Goal: Find specific page/section: Find specific page/section

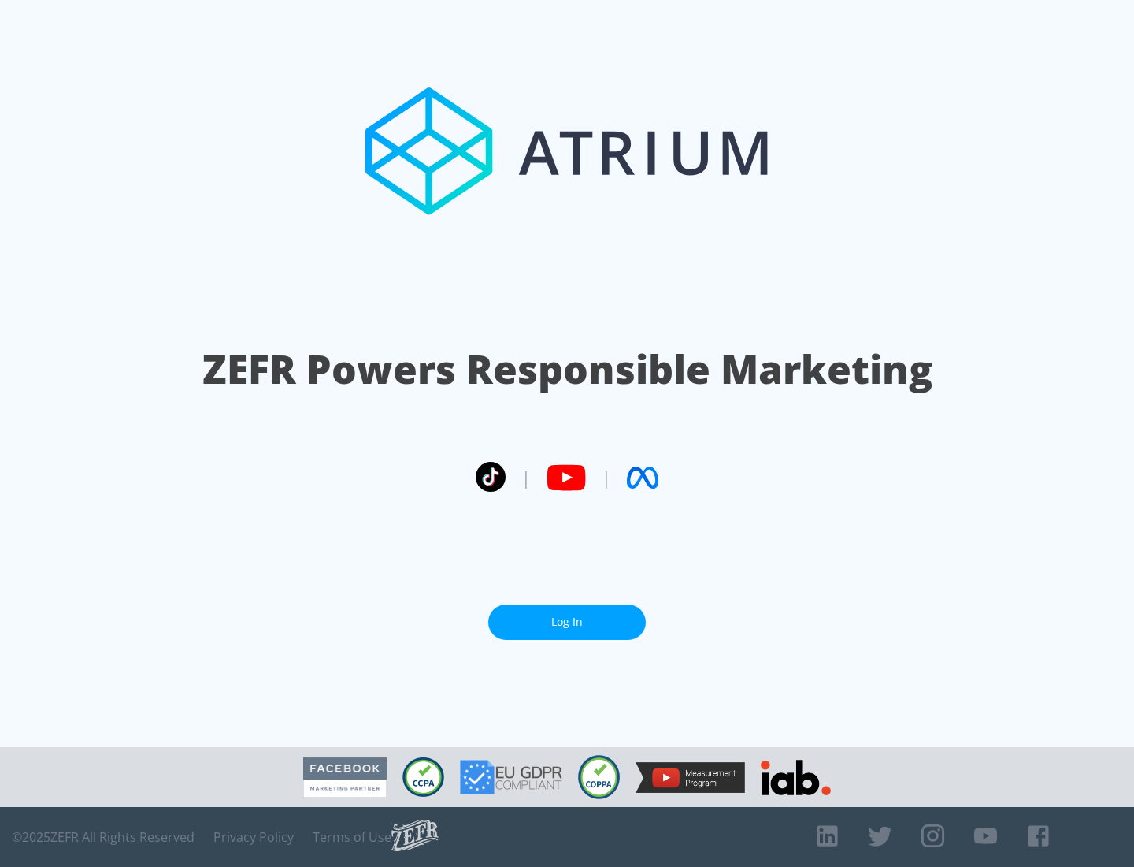
click at [567, 622] on link "Log In" at bounding box center [567, 621] width 158 height 35
